Goal: Task Accomplishment & Management: Use online tool/utility

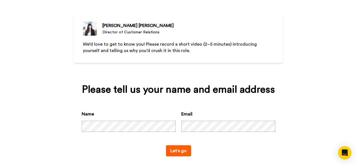
scroll to position [31, 0]
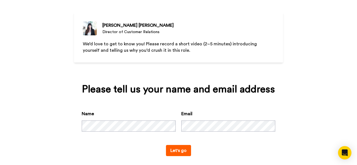
click at [169, 150] on button "Let's go" at bounding box center [178, 150] width 25 height 11
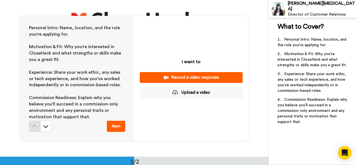
click at [190, 93] on button "Upload a video" at bounding box center [191, 92] width 103 height 11
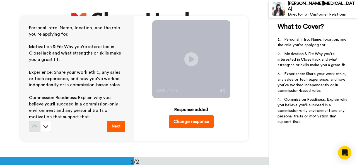
click at [115, 128] on button "Next" at bounding box center [116, 126] width 18 height 11
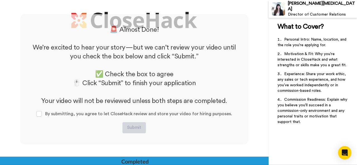
scroll to position [144, 0]
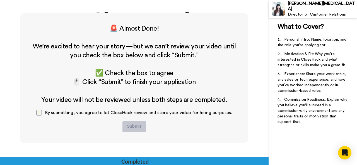
click at [41, 113] on span at bounding box center [39, 113] width 6 height 6
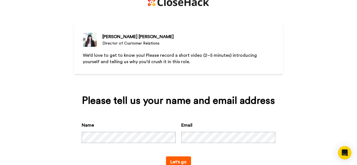
scroll to position [21, 0]
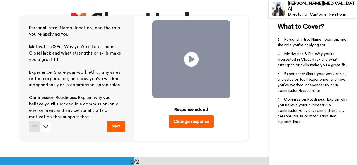
click at [191, 60] on icon "Play/Pause" at bounding box center [191, 59] width 15 height 26
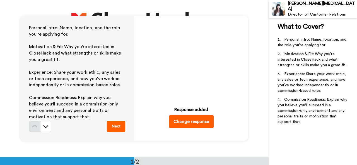
click at [189, 61] on icon "Play/Pause" at bounding box center [191, 59] width 15 height 26
click at [193, 121] on button "Change response" at bounding box center [191, 121] width 45 height 13
